Goal: Information Seeking & Learning: Learn about a topic

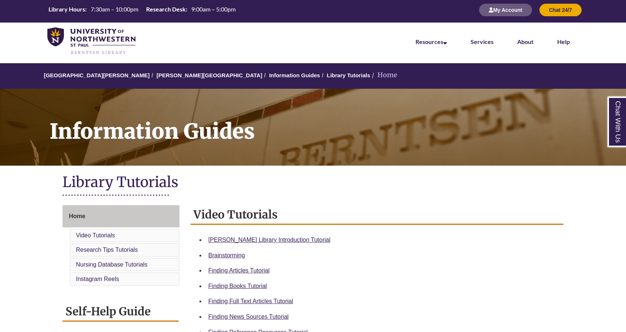
scroll to position [111, 0]
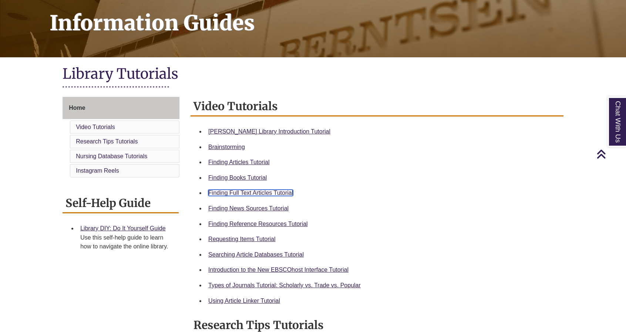
click at [271, 193] on link "Finding Full Text Articles Tutorial" at bounding box center [250, 193] width 85 height 6
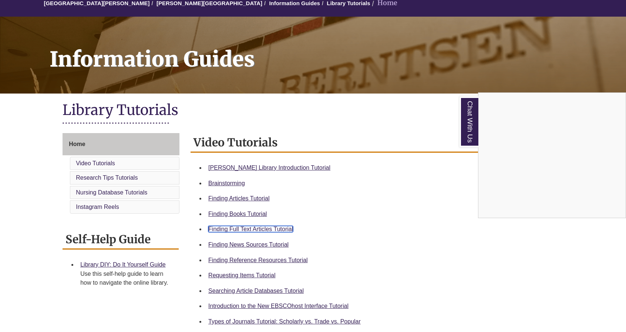
scroll to position [0, 0]
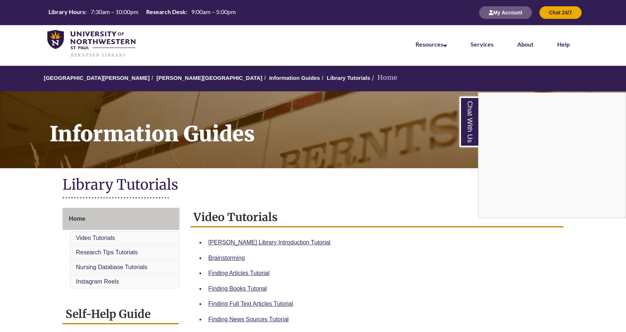
drag, startPoint x: 181, startPoint y: 77, endPoint x: 165, endPoint y: 89, distance: 20.4
click at [164, 90] on div "Chat With Us" at bounding box center [313, 166] width 626 height 332
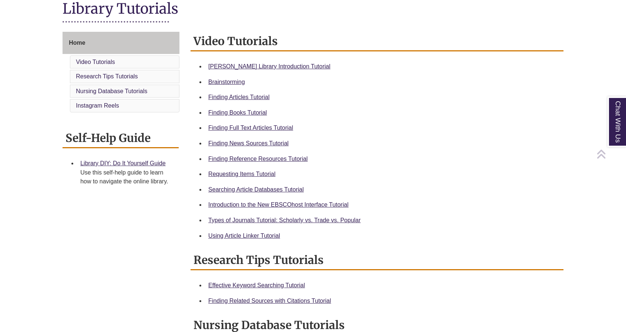
scroll to position [185, 0]
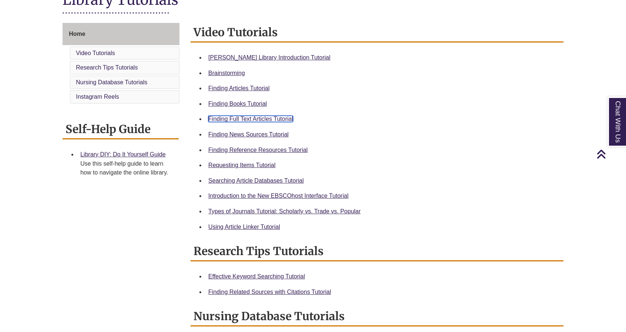
click at [258, 121] on link "Finding Full Text Articles Tutorial" at bounding box center [250, 119] width 85 height 6
click at [340, 125] on li "Finding Full Text Articles Tutorial" at bounding box center [382, 119] width 355 height 16
click at [263, 227] on link "Using Article Linker Tutorial" at bounding box center [244, 227] width 72 height 6
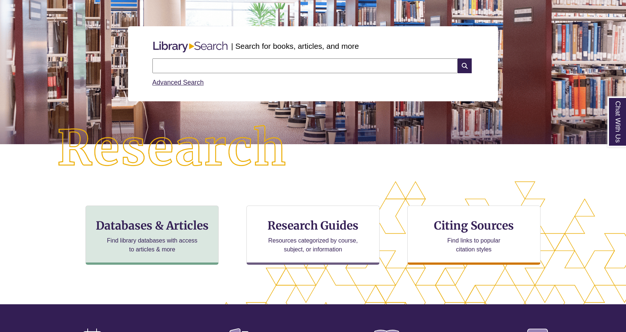
scroll to position [74, 0]
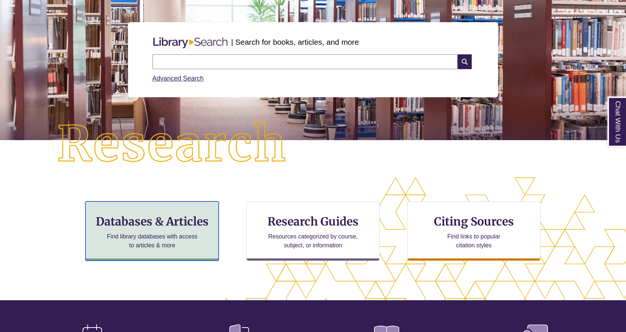
click at [166, 241] on p "Find library databases with access to articles & more" at bounding box center [152, 241] width 97 height 18
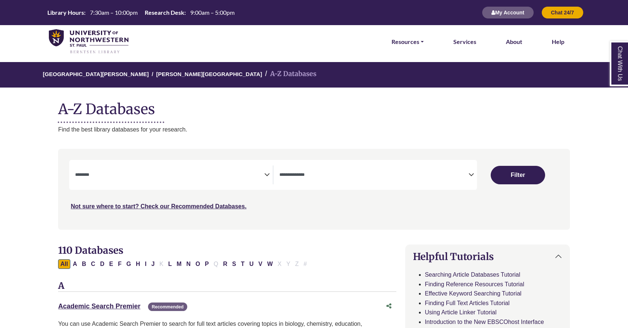
select select "Database Subject Filter"
select select "Database Types Filter"
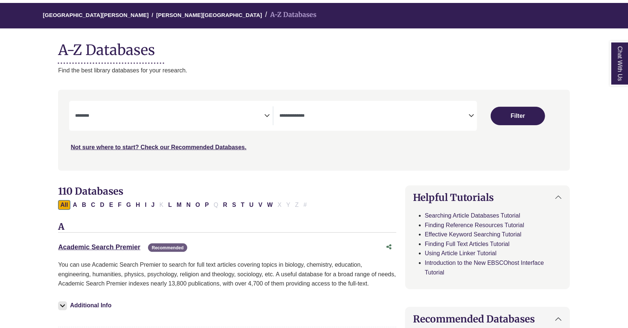
scroll to position [74, 0]
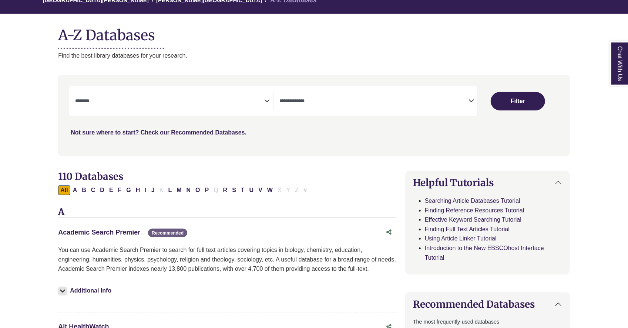
click at [127, 233] on link "Academic Search Premier This link opens in a new window" at bounding box center [99, 232] width 82 height 7
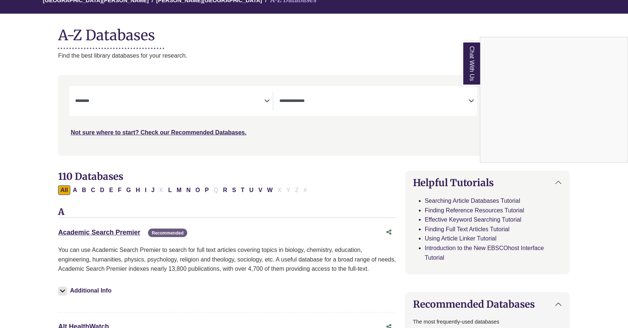
click at [91, 233] on div "Chat With Us" at bounding box center [314, 164] width 628 height 328
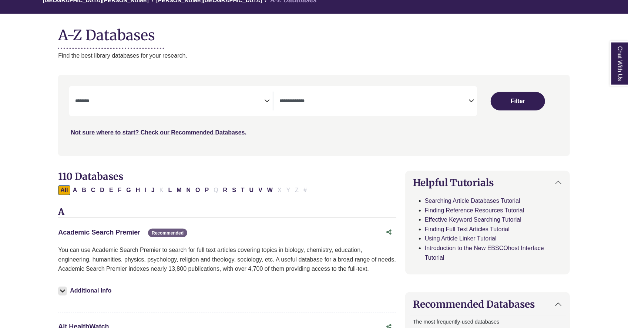
click at [91, 230] on link "Academic Search Premier This link opens in a new window" at bounding box center [99, 232] width 82 height 7
click at [138, 102] on textarea "Search" at bounding box center [169, 102] width 189 height 6
click at [334, 161] on div "**********" at bounding box center [314, 121] width 520 height 92
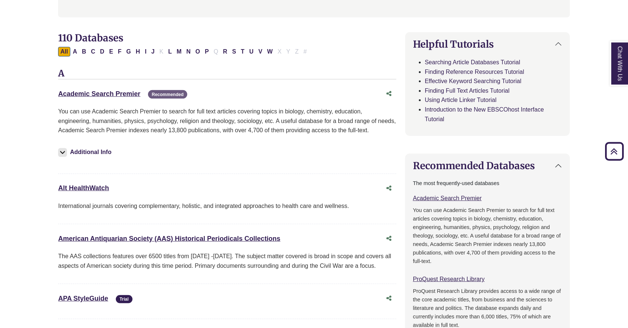
scroll to position [148, 0]
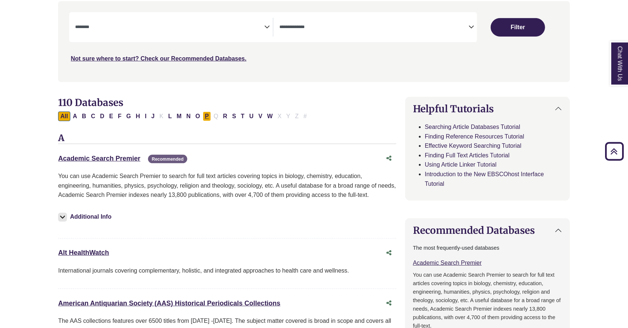
click at [203, 115] on button "P" at bounding box center [207, 117] width 9 height 10
select select "Database Subject Filter"
select select "Database Types Filter"
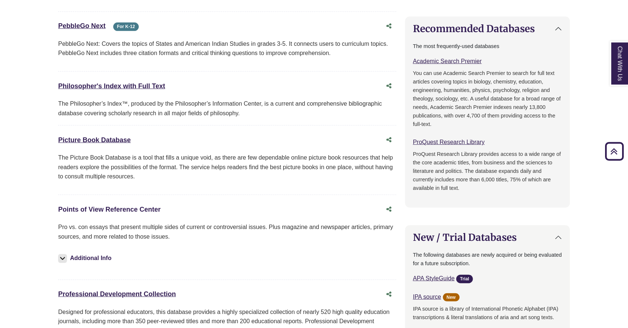
scroll to position [370, 0]
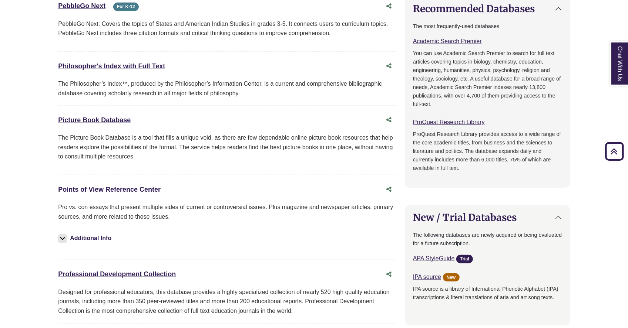
click at [127, 186] on link "Points of View Reference Center This link opens in a new window" at bounding box center [109, 189] width 102 height 7
